Goal: Task Accomplishment & Management: Complete application form

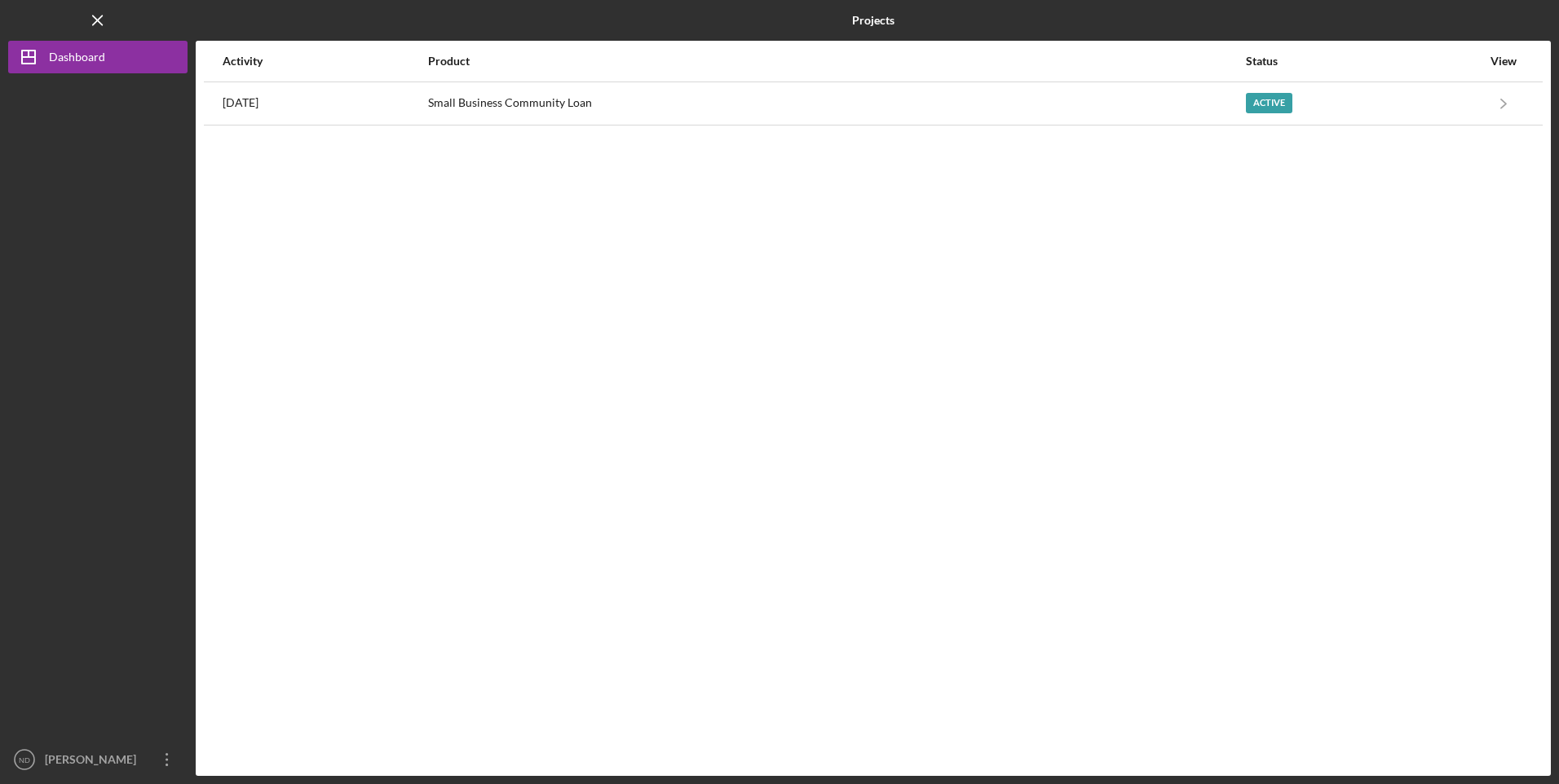
click at [711, 103] on div "Small Business Community Loan" at bounding box center [836, 104] width 816 height 41
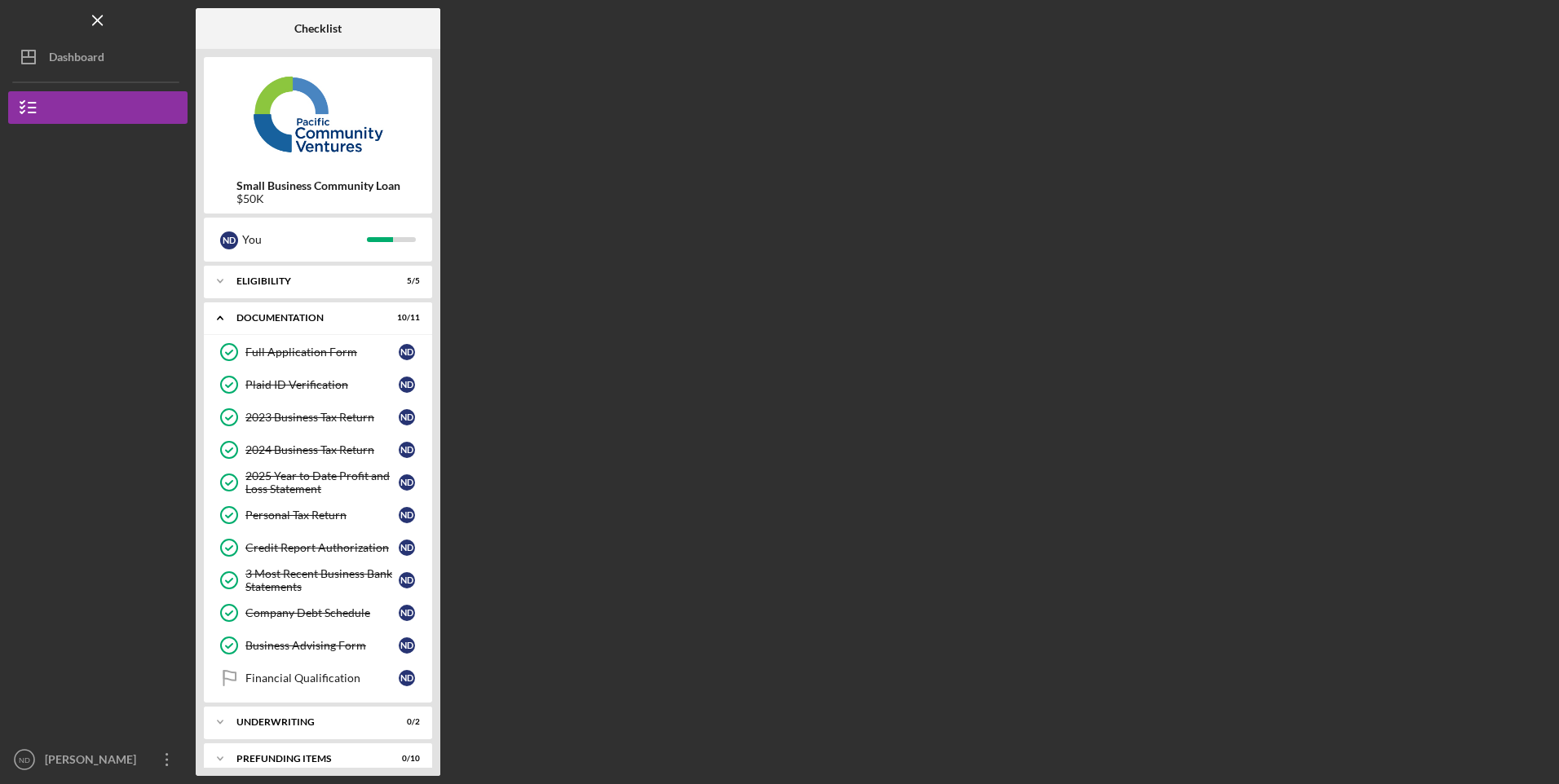
click at [315, 685] on div "Financial Qualification" at bounding box center [322, 678] width 153 height 13
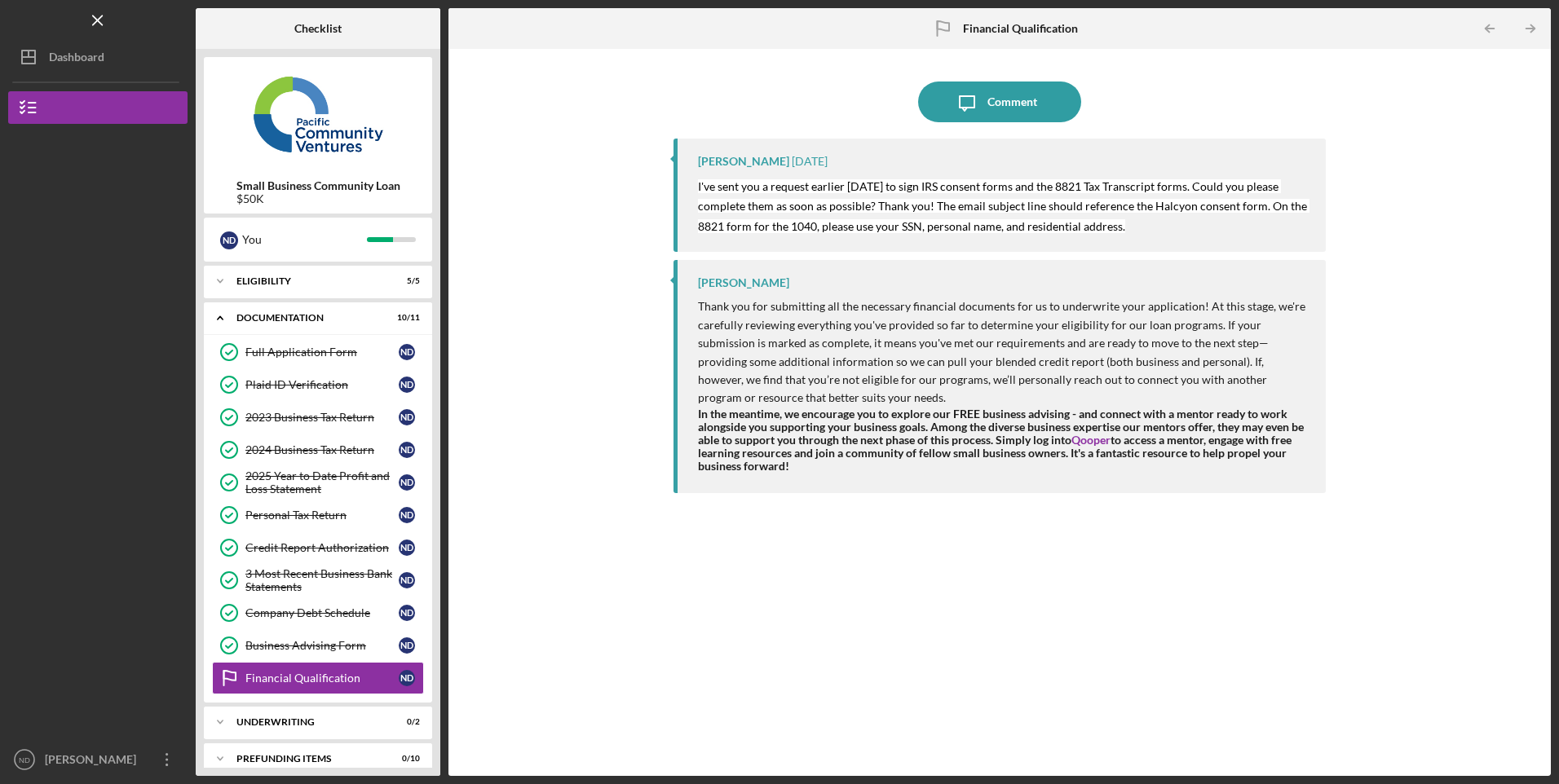
click at [113, 763] on div "[PERSON_NAME]" at bounding box center [94, 761] width 106 height 36
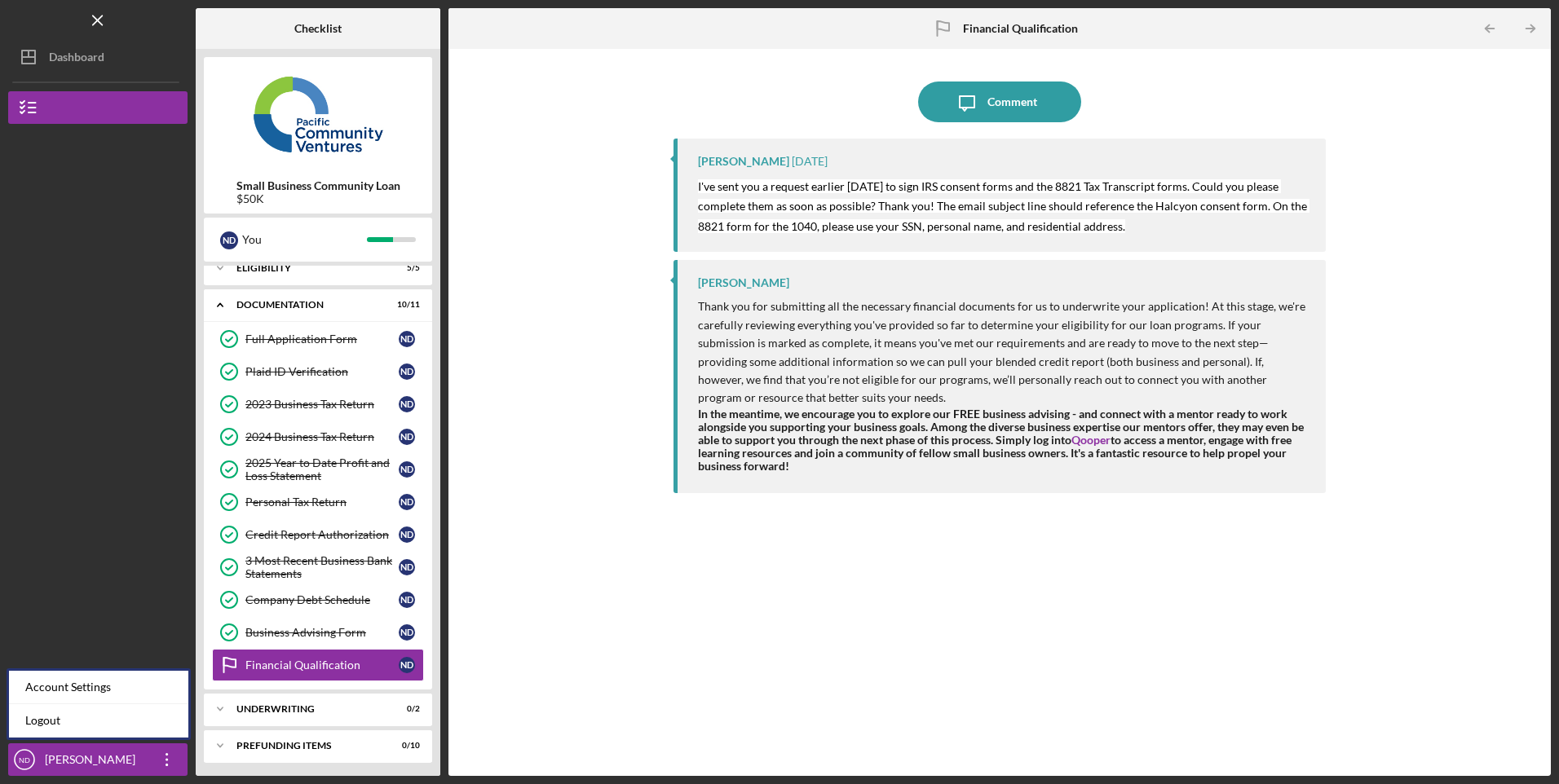
scroll to position [16, 0]
click at [51, 719] on link "Logout" at bounding box center [99, 721] width 180 height 34
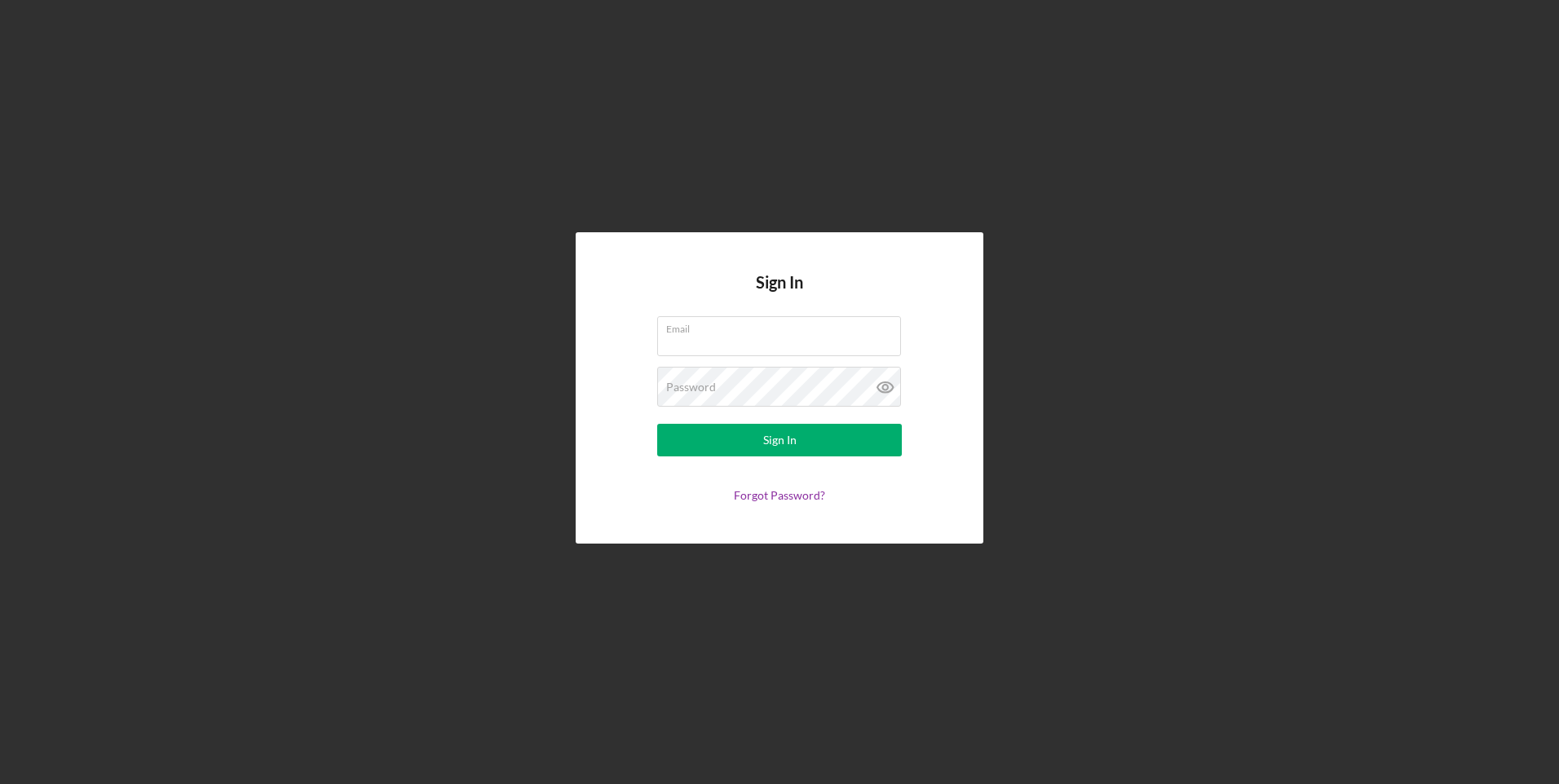
type input "[EMAIL_ADDRESS][DOMAIN_NAME]"
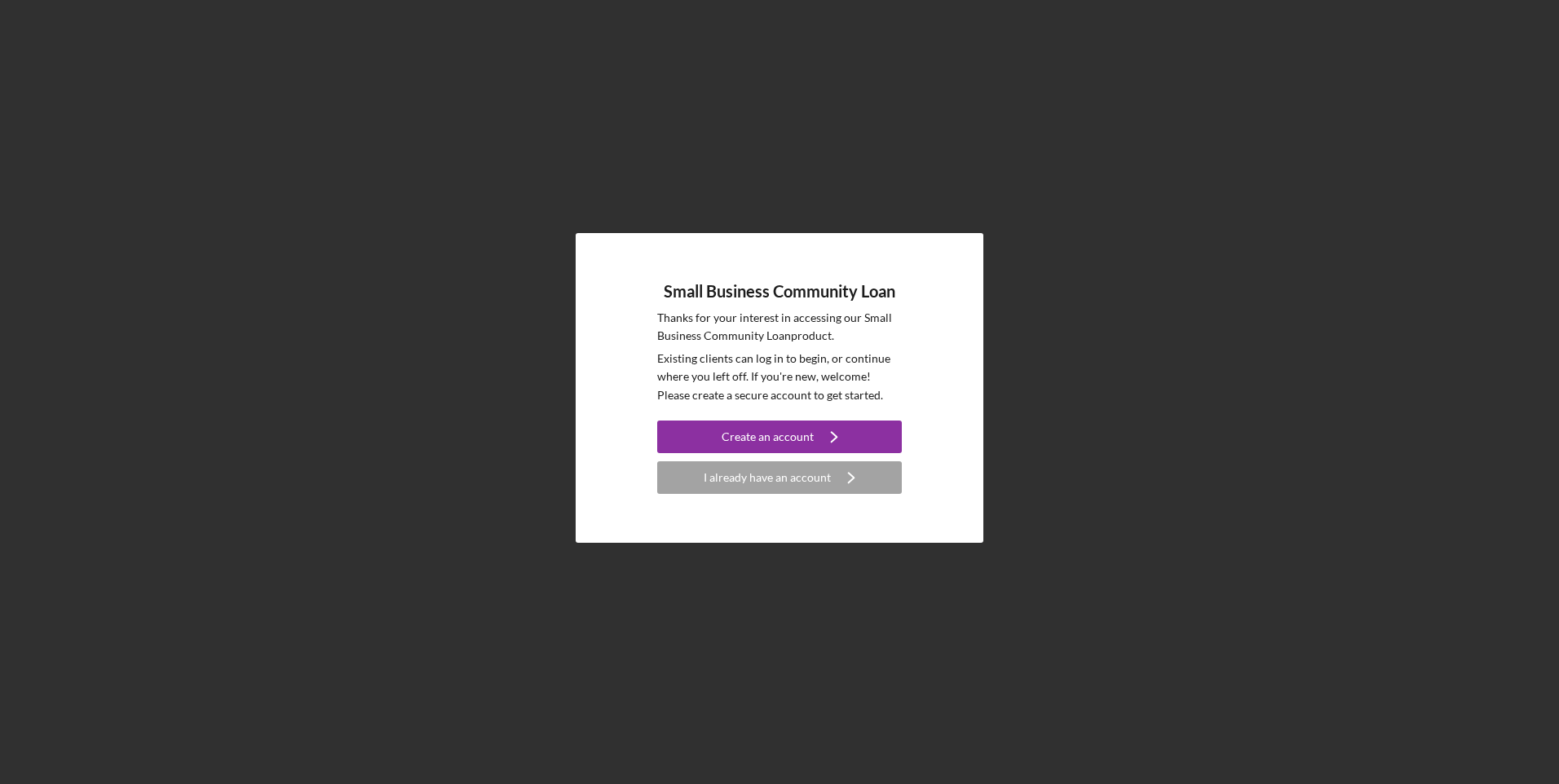
click at [777, 486] on div "I already have an account" at bounding box center [767, 477] width 127 height 33
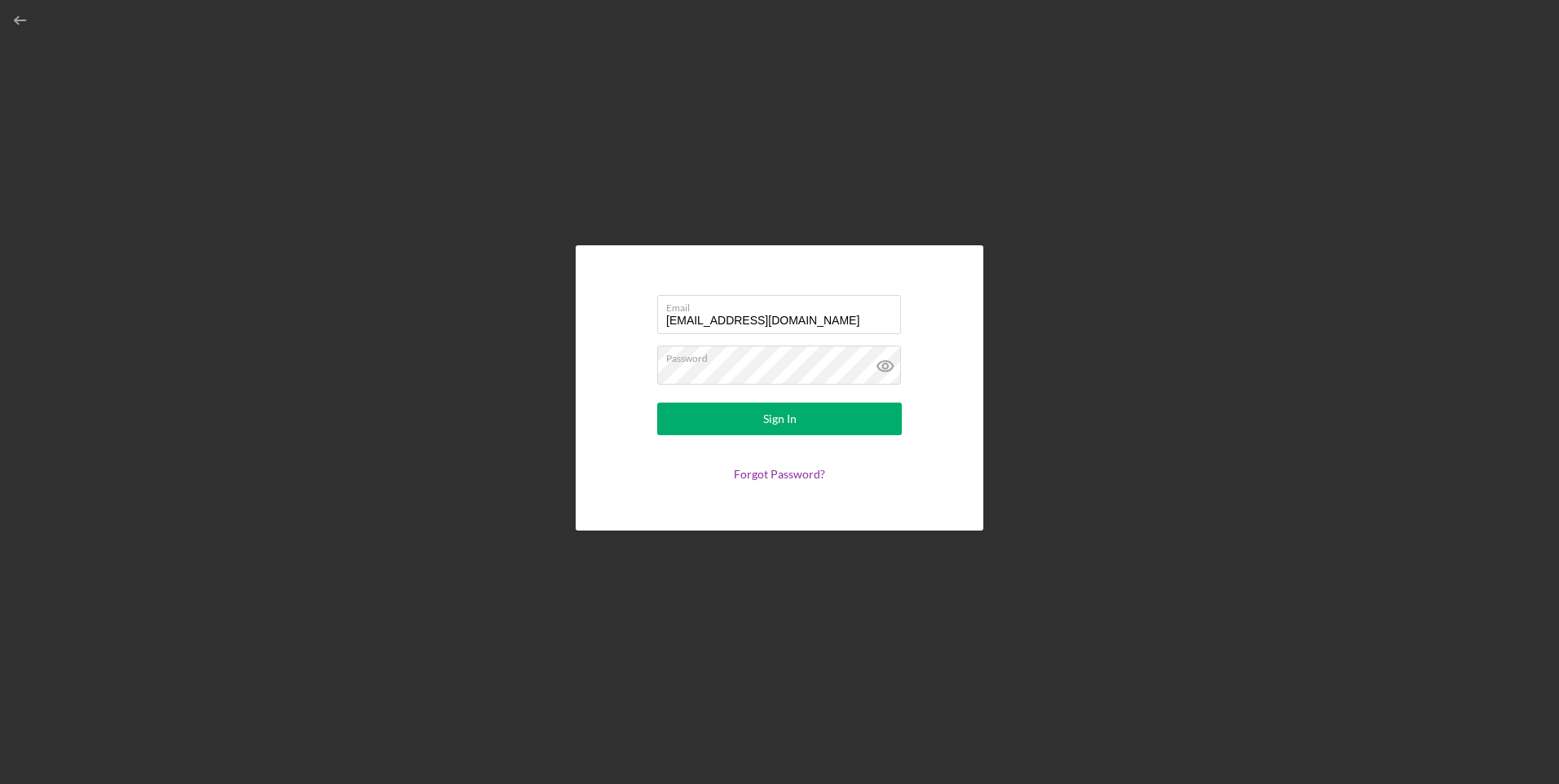
click at [763, 322] on input "[EMAIL_ADDRESS][DOMAIN_NAME]" at bounding box center [779, 314] width 243 height 39
type input "a"
type input "albertoguadarrama2603@gmail.com"
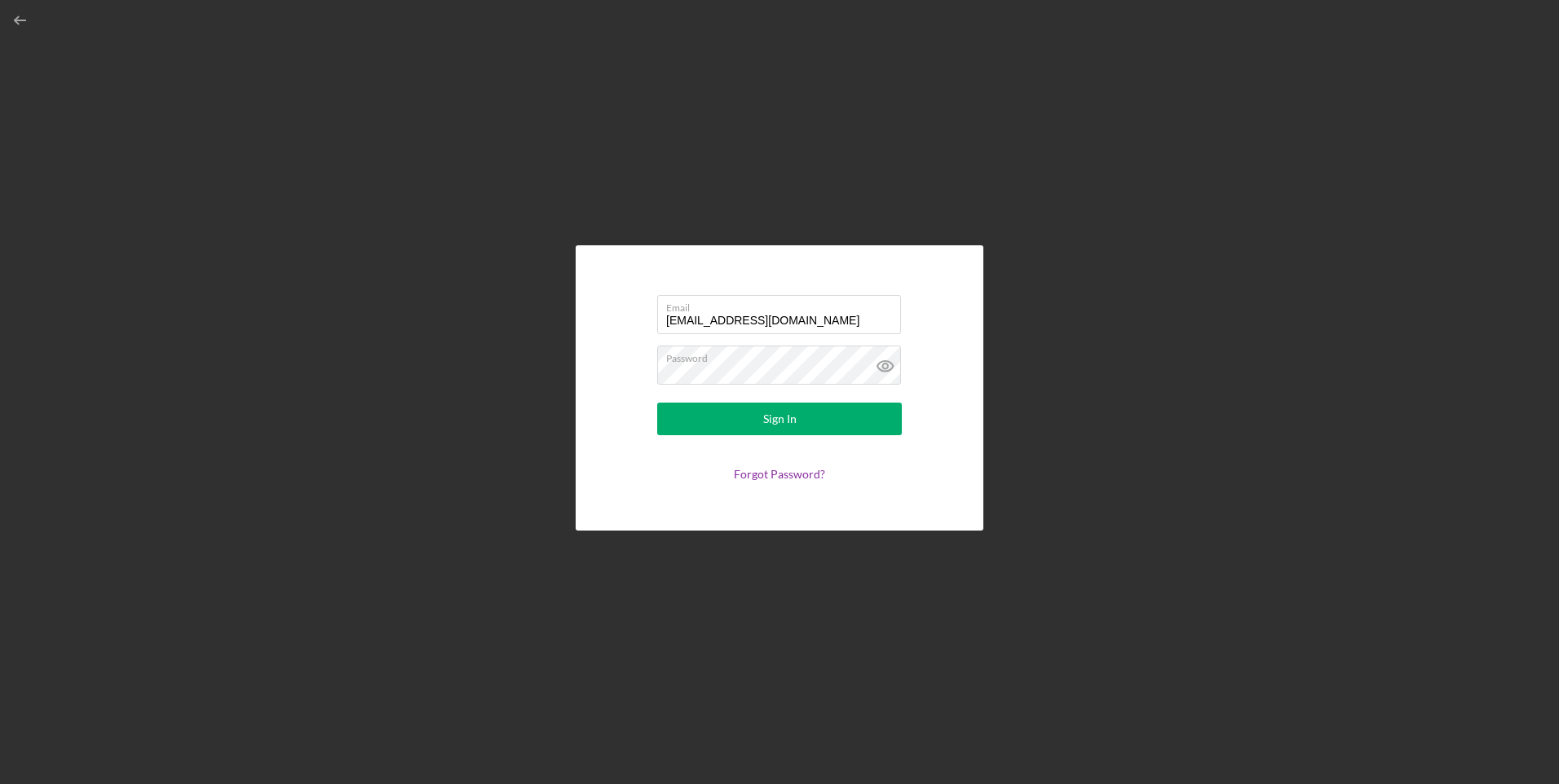
click at [764, 416] on div "Sign In" at bounding box center [780, 418] width 34 height 33
